Goal: Task Accomplishment & Management: Manage account settings

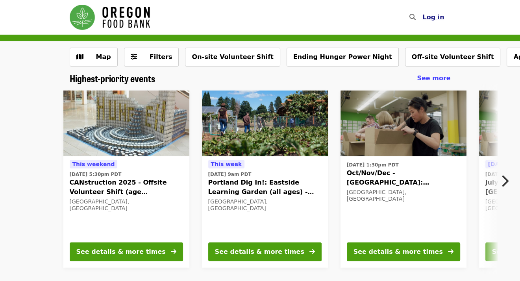
click at [431, 19] on span "Log in" at bounding box center [433, 16] width 22 height 7
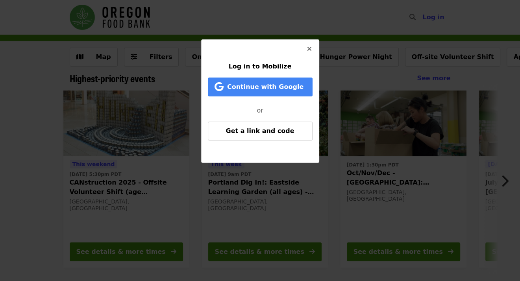
click at [307, 51] on icon "times icon" at bounding box center [309, 48] width 5 height 7
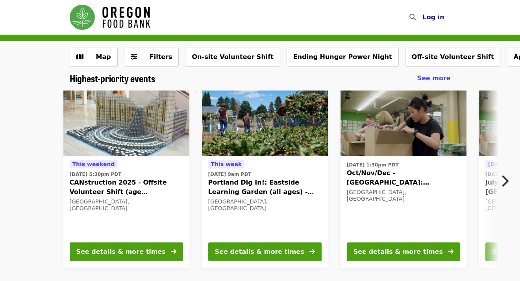
click at [432, 20] on span "Log in" at bounding box center [433, 16] width 22 height 7
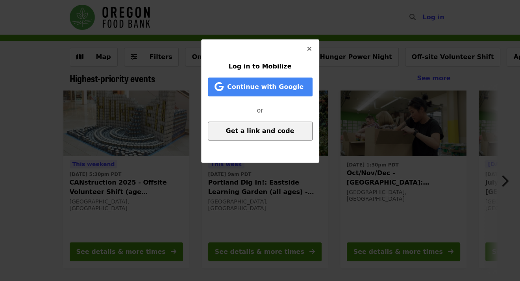
click at [271, 132] on span "Get a link and code" at bounding box center [260, 130] width 68 height 7
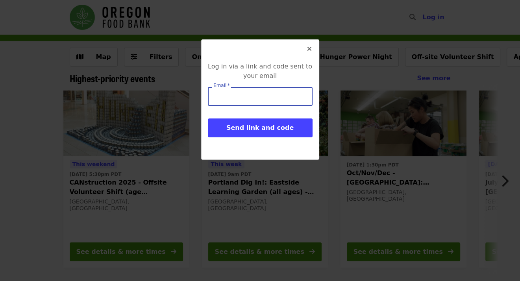
click at [252, 95] on input "Email   *" at bounding box center [260, 96] width 105 height 19
type input "**********"
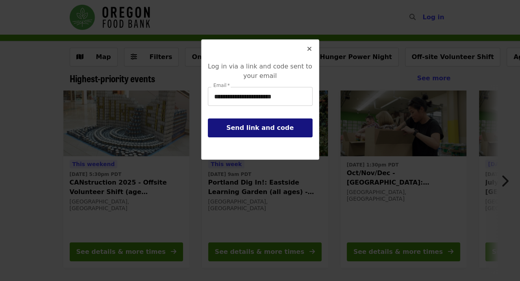
click at [259, 128] on span "Send link and code" at bounding box center [259, 127] width 67 height 7
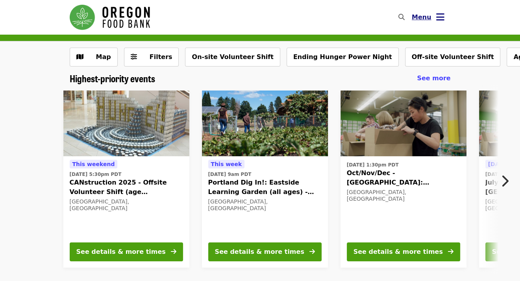
click at [422, 19] on span "Menu" at bounding box center [422, 16] width 20 height 7
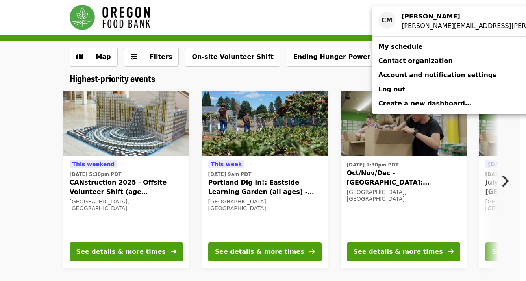
click at [400, 48] on span "My schedule" at bounding box center [400, 46] width 44 height 7
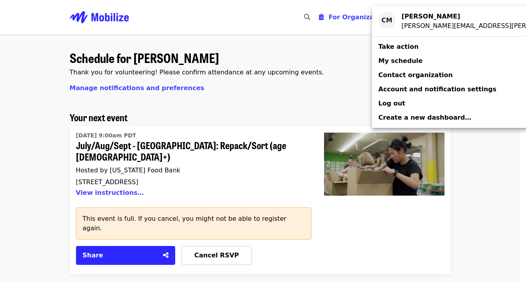
click at [116, 183] on div "Account menu" at bounding box center [263, 140] width 526 height 281
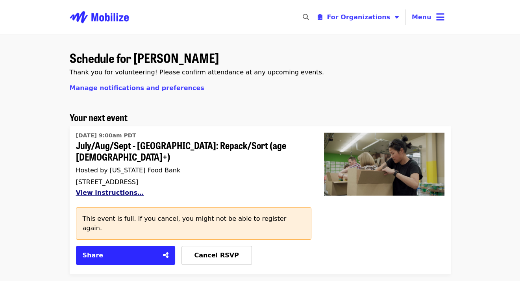
click at [112, 189] on button "View instructions…" at bounding box center [110, 192] width 68 height 7
